Goal: Find specific page/section: Find specific page/section

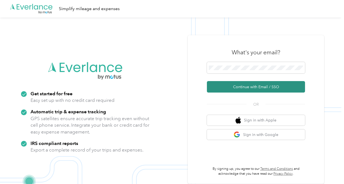
click at [225, 86] on button "Continue with Email / SSO" at bounding box center [256, 86] width 98 height 11
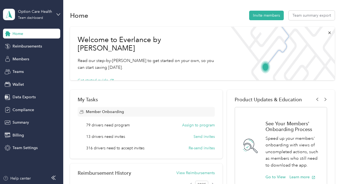
click at [56, 12] on div "Option Care Health Team dashboard" at bounding box center [31, 14] width 57 height 19
click at [29, 61] on div "Team dashboard Personal dashboard Log out" at bounding box center [60, 57] width 107 height 34
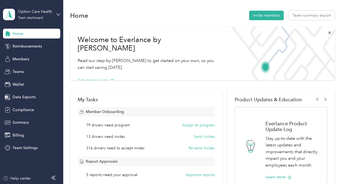
click at [57, 9] on div "Option Care Health Team dashboard" at bounding box center [31, 14] width 57 height 19
click at [22, 53] on div "Personal dashboard" at bounding box center [60, 56] width 107 height 10
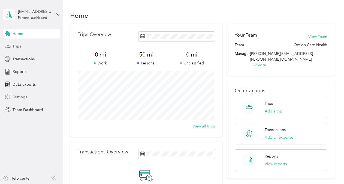
click at [16, 97] on span "Settings" at bounding box center [20, 97] width 14 height 6
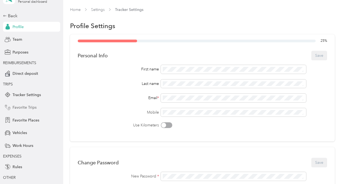
scroll to position [38, 0]
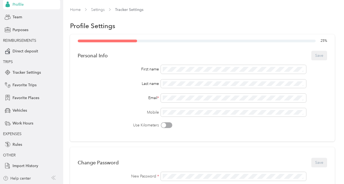
click at [53, 178] on icon at bounding box center [54, 177] width 2 height 4
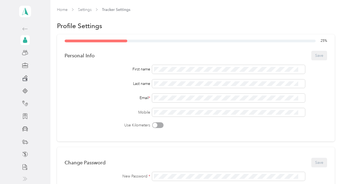
scroll to position [3, 0]
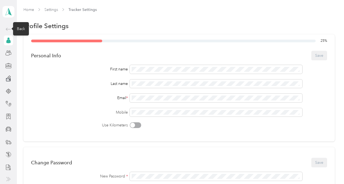
click at [5, 27] on icon at bounding box center [8, 29] width 7 height 7
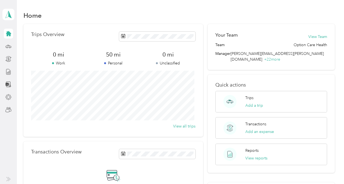
click at [8, 176] on aside "favr+optioncare@everlance.com Personal dashboard" at bounding box center [8, 92] width 17 height 184
click at [7, 179] on icon at bounding box center [8, 179] width 4 height 4
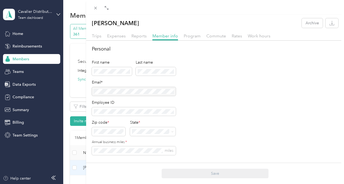
scroll to position [27, 0]
